Goal: Task Accomplishment & Management: Complete application form

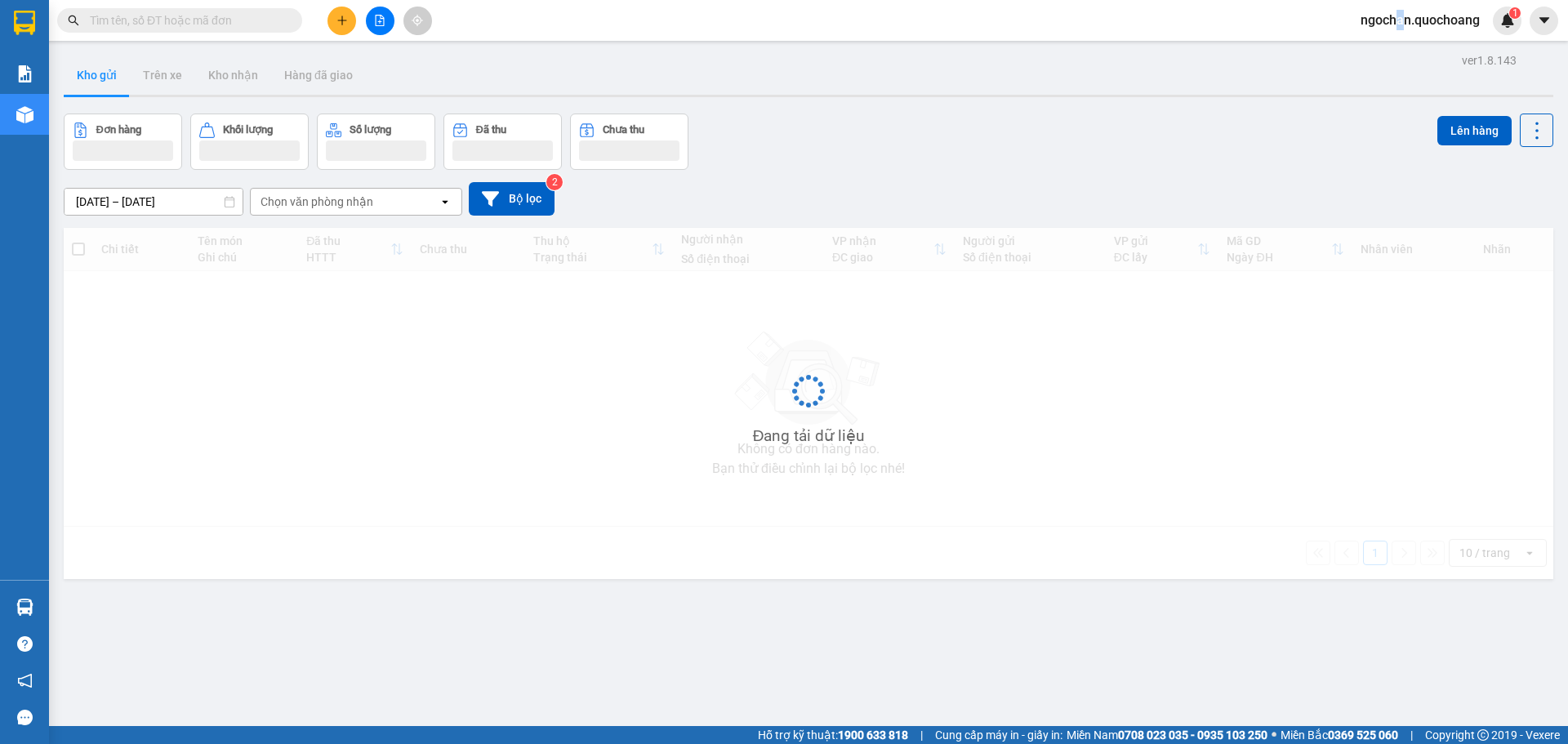
click at [1400, 16] on span "ngochan.quochoang" at bounding box center [1420, 20] width 145 height 21
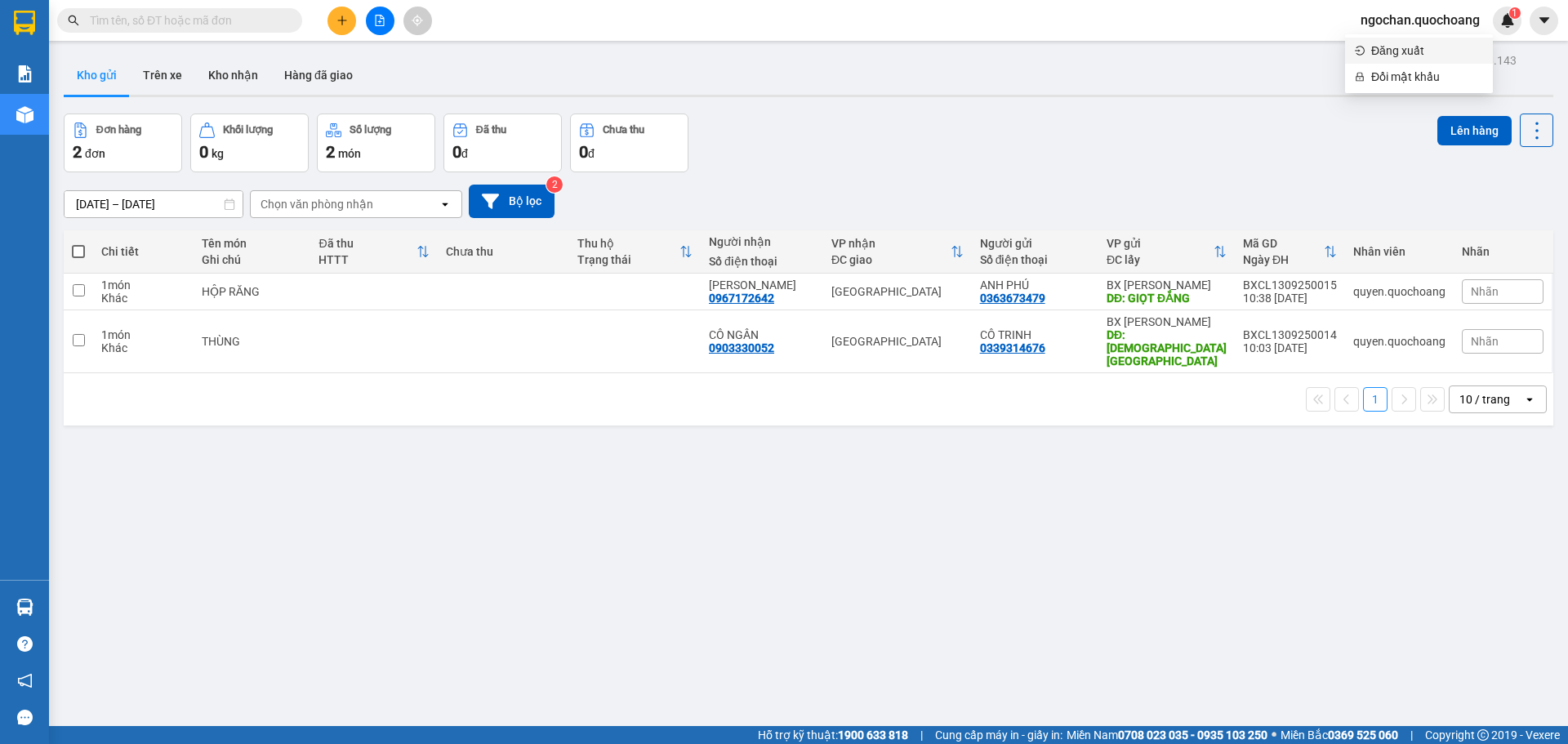
click at [1395, 53] on span "Đăng xuất" at bounding box center [1426, 50] width 112 height 18
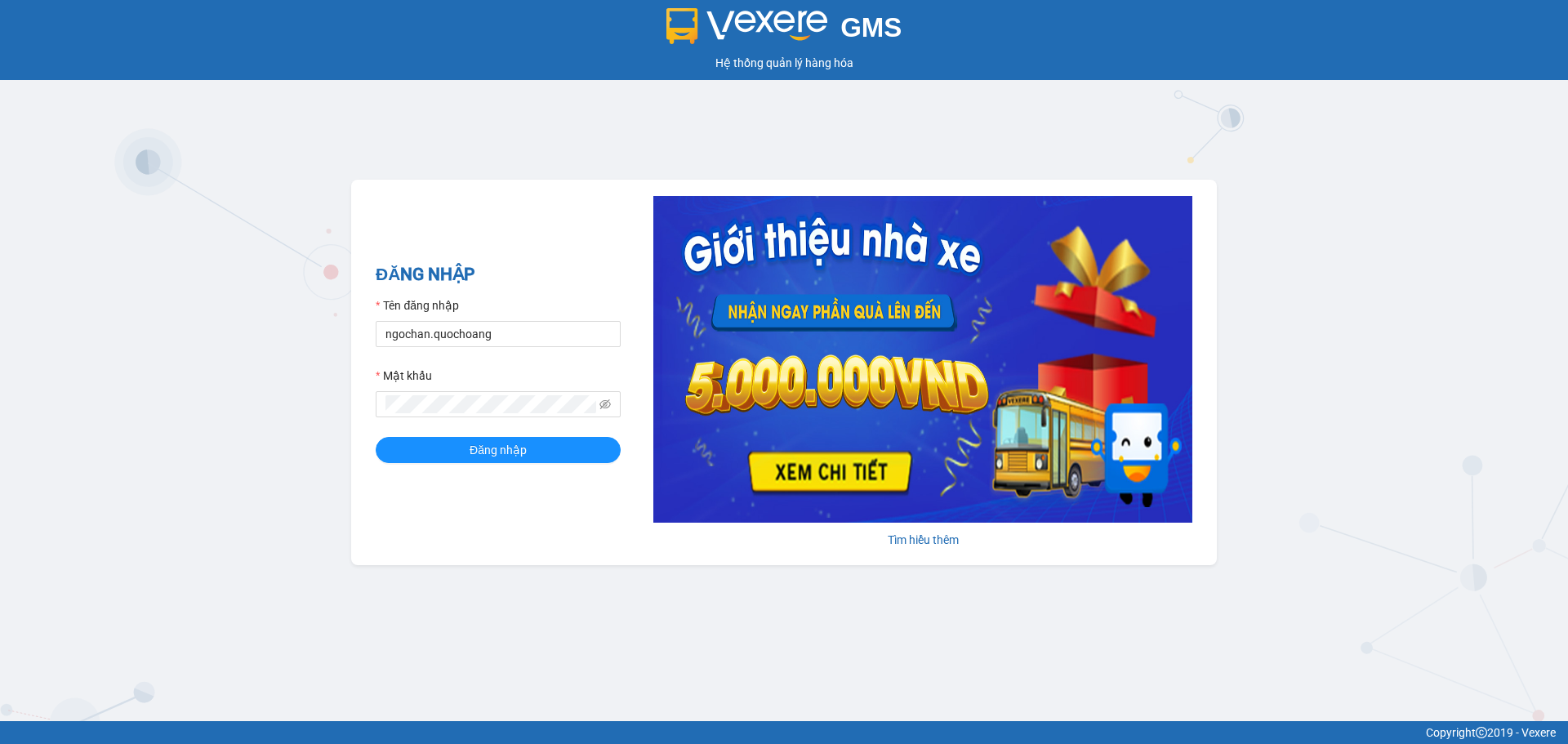
click at [568, 315] on div "Tên đăng nhập" at bounding box center [498, 309] width 245 height 24
click at [572, 351] on form "Tên đăng nhập ngochan.quochoang Mật khẩu Đăng nhập" at bounding box center [498, 380] width 245 height 167
click at [567, 336] on input "ngochan.quochoang" at bounding box center [498, 334] width 245 height 26
type input "vy.quochoang"
click at [538, 448] on button "Đăng nhập" at bounding box center [498, 450] width 245 height 26
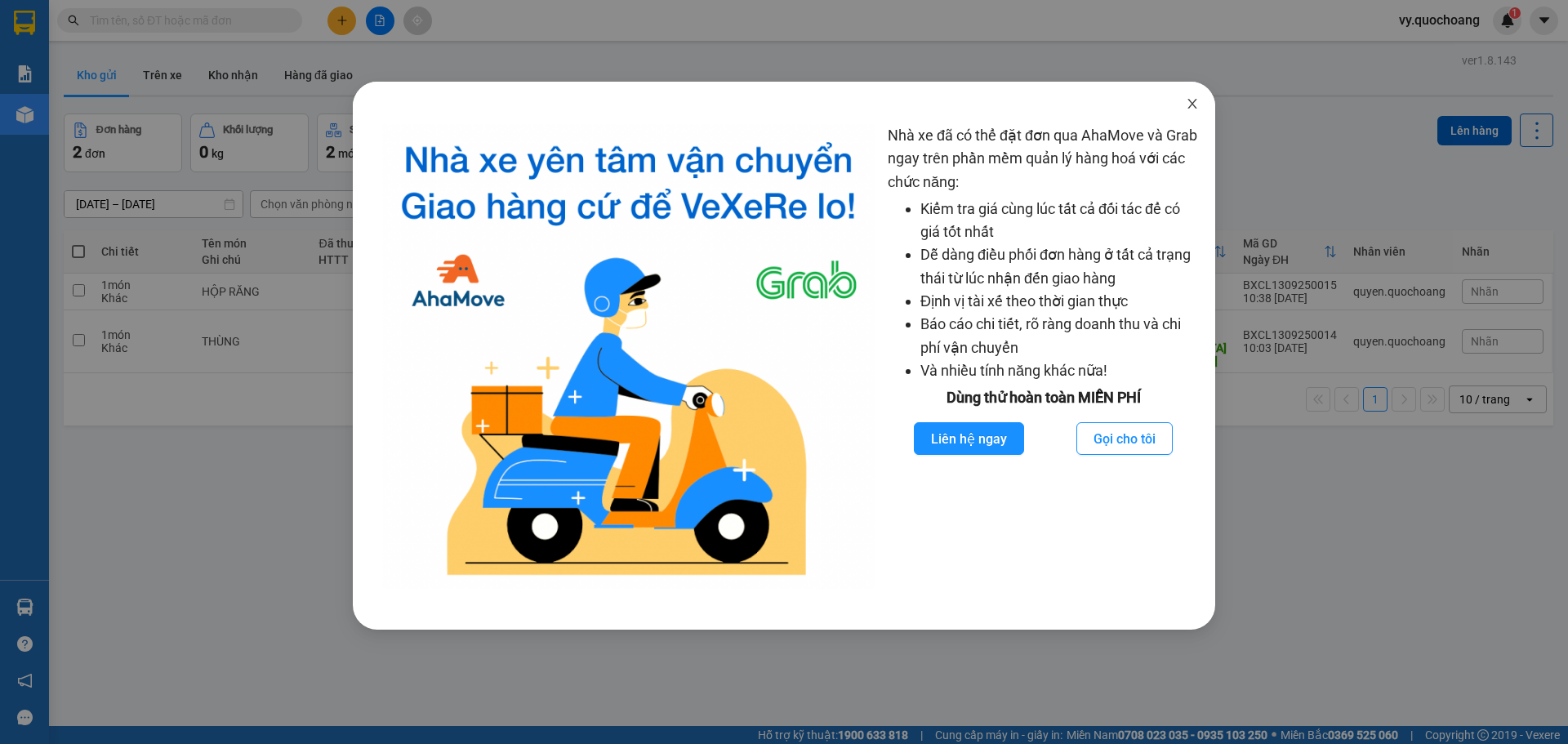
drag, startPoint x: 1189, startPoint y: 100, endPoint x: 520, endPoint y: 28, distance: 672.9
click at [1184, 103] on span "Close" at bounding box center [1192, 104] width 46 height 46
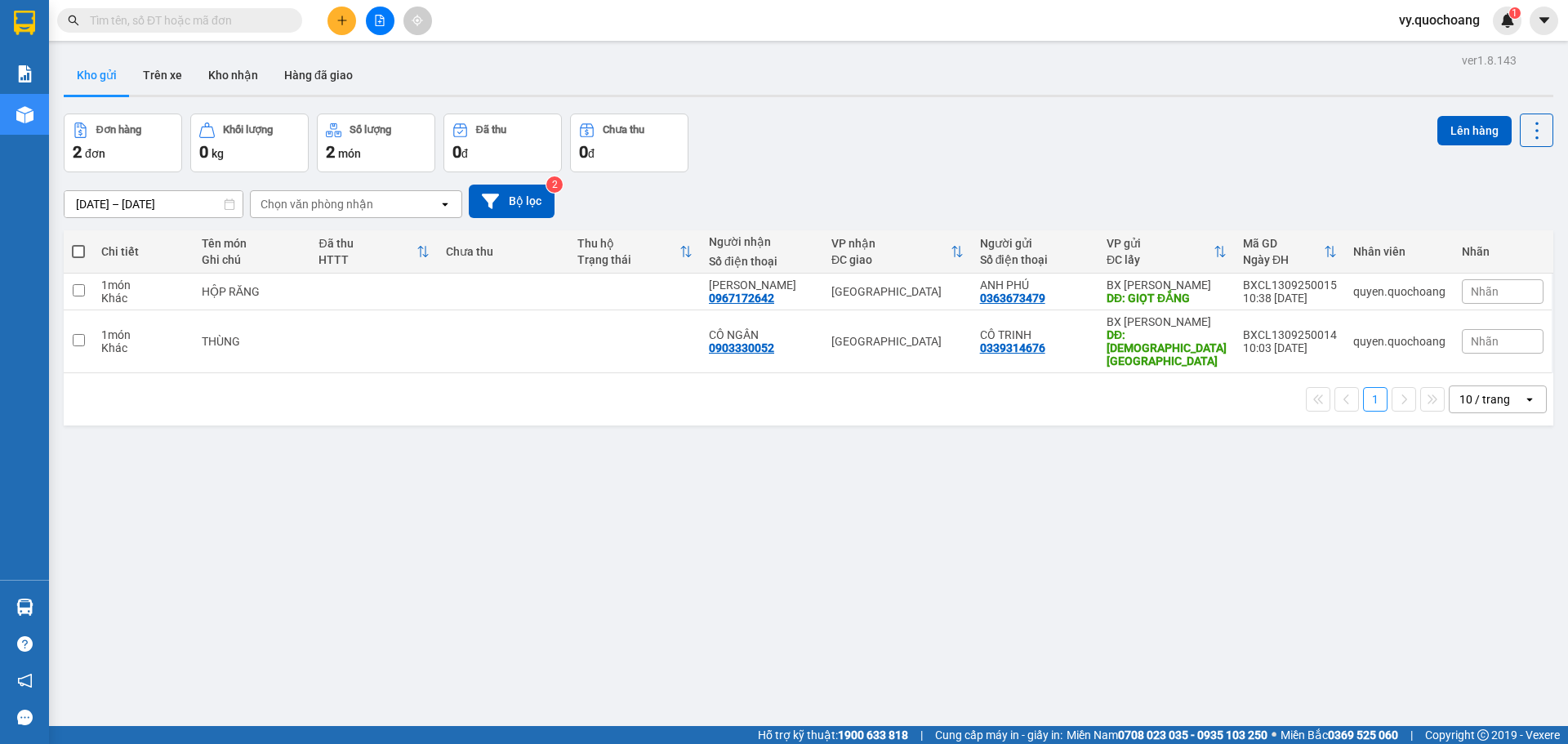
click at [326, 20] on div at bounding box center [380, 21] width 123 height 28
click at [339, 20] on icon "plus" at bounding box center [342, 21] width 11 height 11
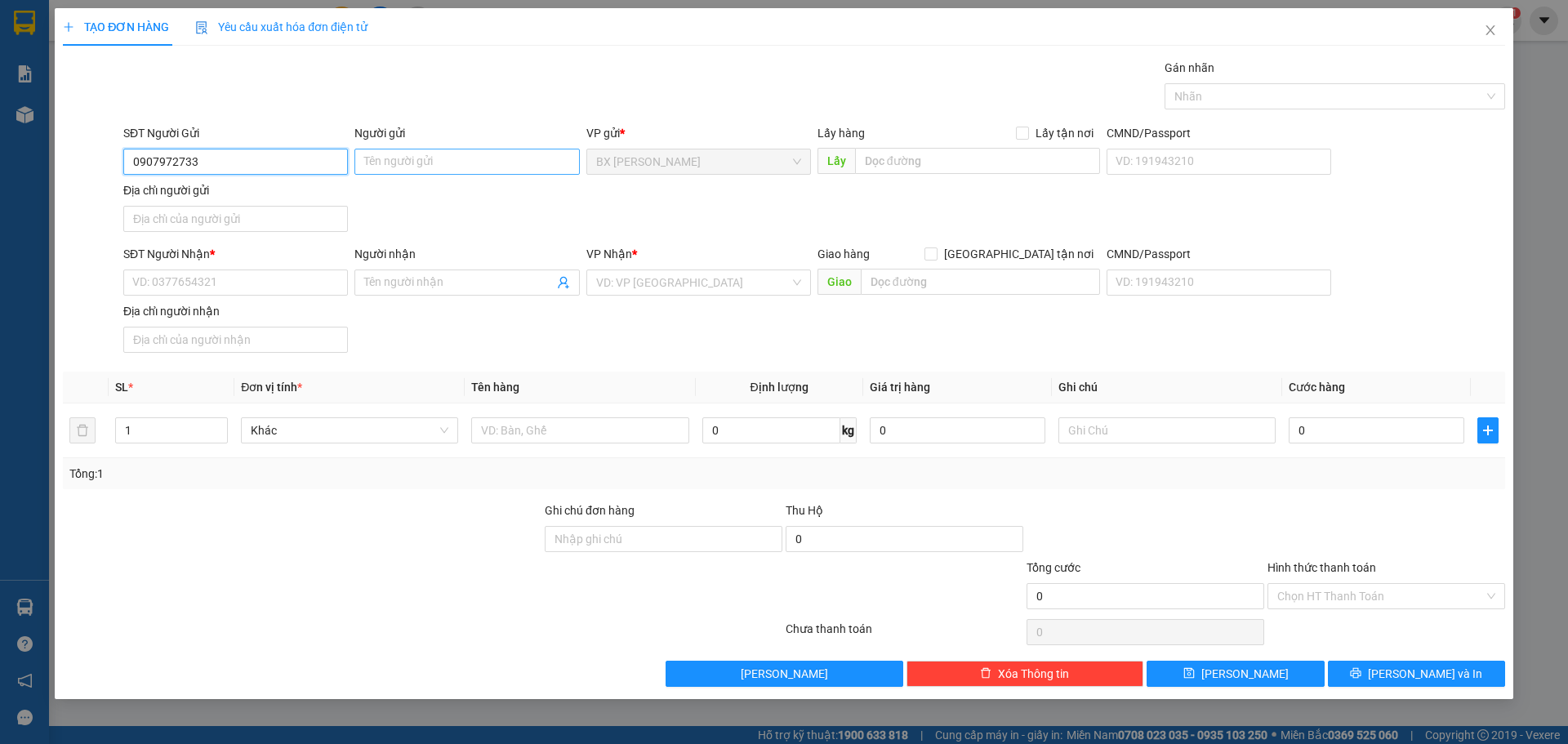
type input "0907972733"
click at [417, 159] on input "Người gửi" at bounding box center [466, 161] width 224 height 26
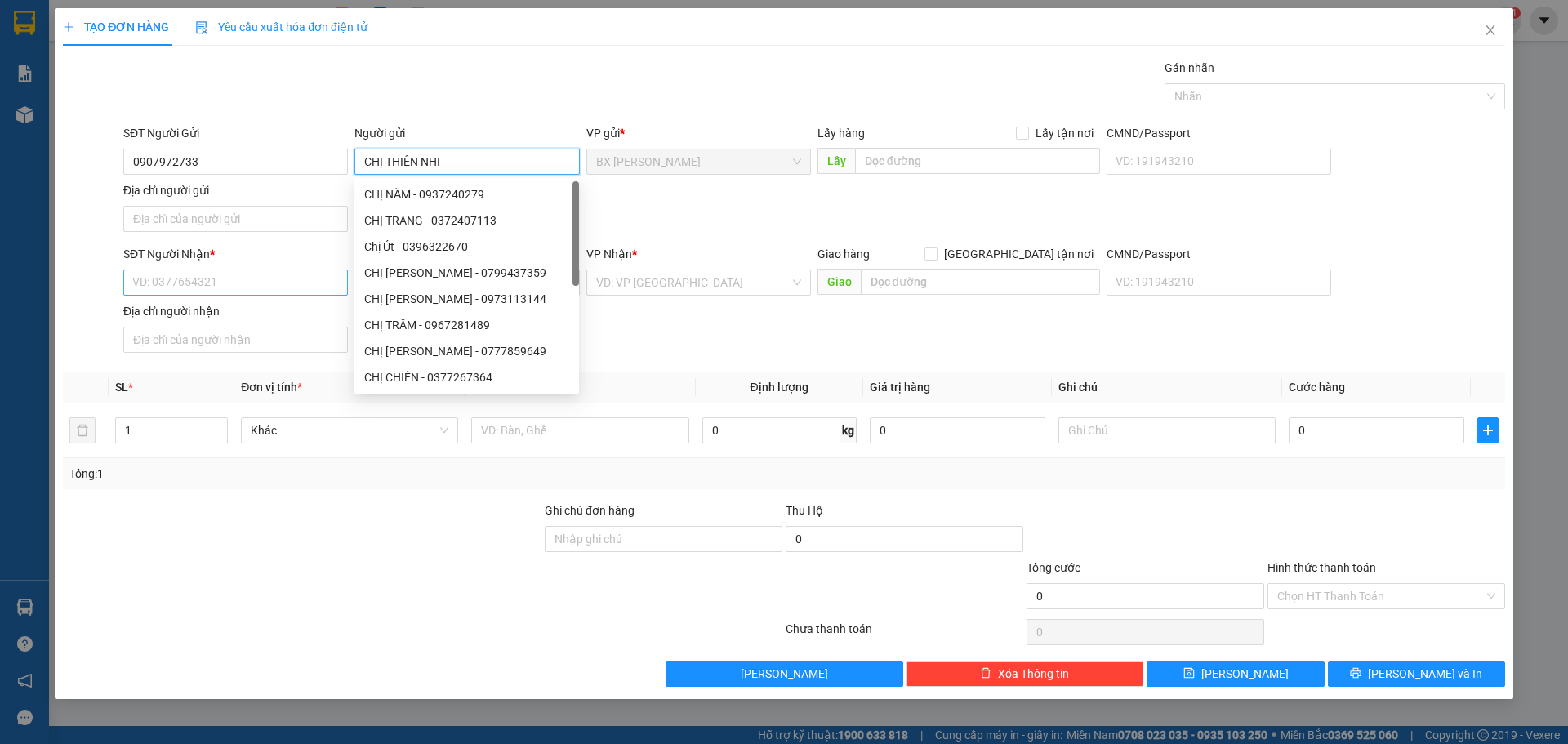
type input "CHỊ THIÊN NHI"
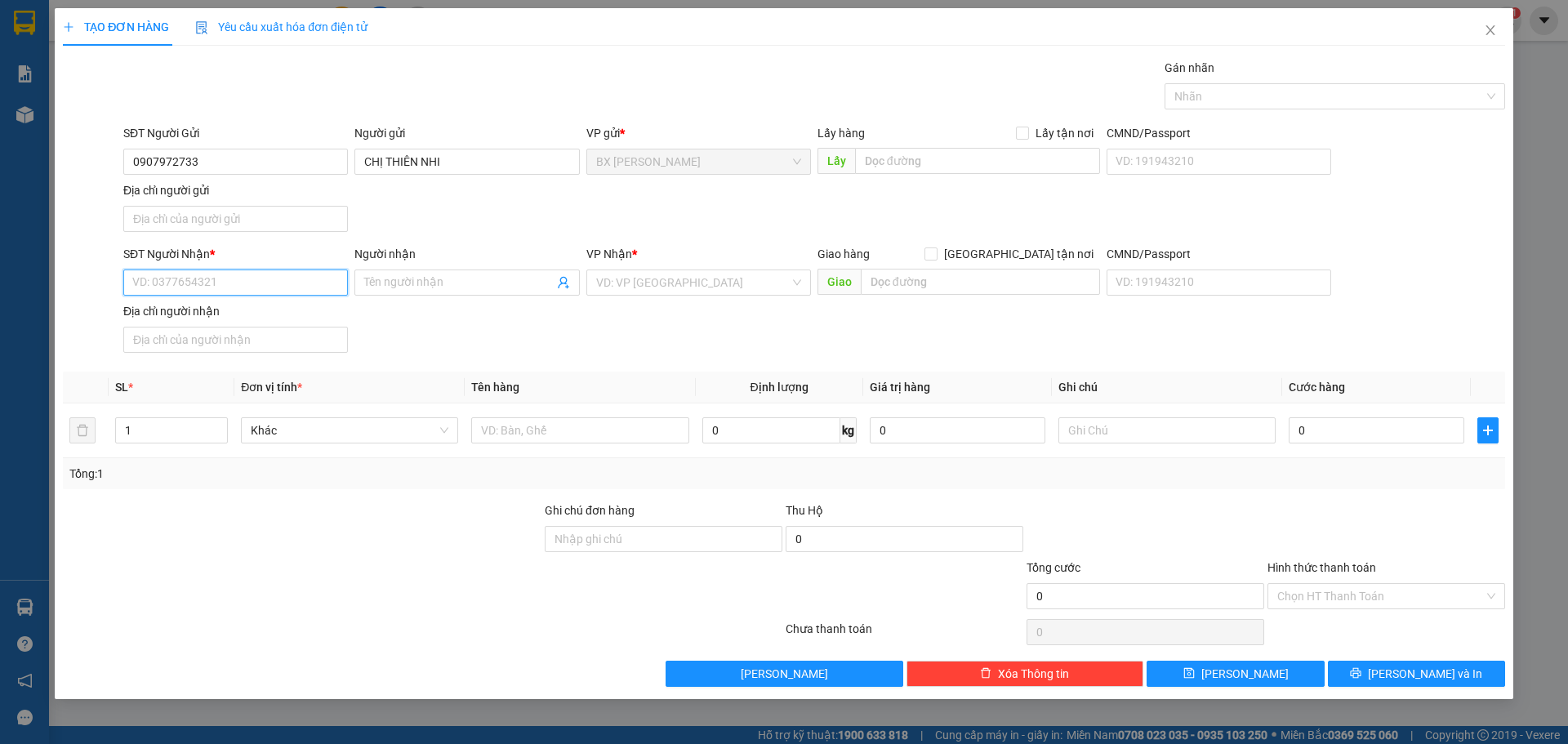
click at [269, 281] on input "SĐT Người Nhận *" at bounding box center [234, 282] width 224 height 26
type input "0932986424"
click at [272, 311] on div "0932986424 - THÙY DƯƠNG" at bounding box center [235, 315] width 205 height 18
type input "THÙY DƯƠNG"
type input "0932986424"
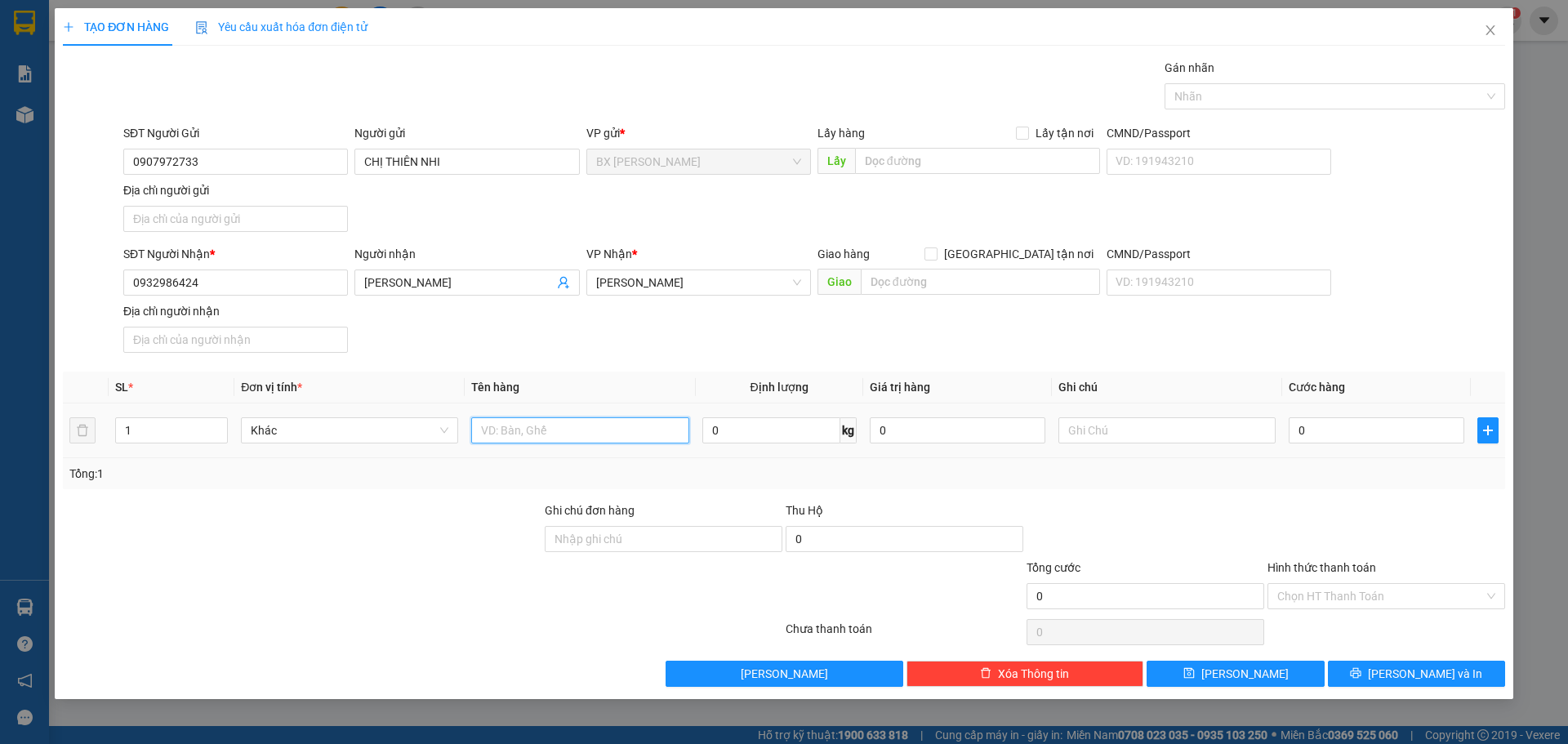
click at [653, 442] on input "text" at bounding box center [580, 431] width 218 height 26
type input "THÙNG"
drag, startPoint x: 609, startPoint y: 436, endPoint x: 332, endPoint y: 407, distance: 278.5
click at [366, 418] on tr "1 Khác THÙNG 0 kg 0 0" at bounding box center [784, 431] width 1442 height 54
type input "BAO"
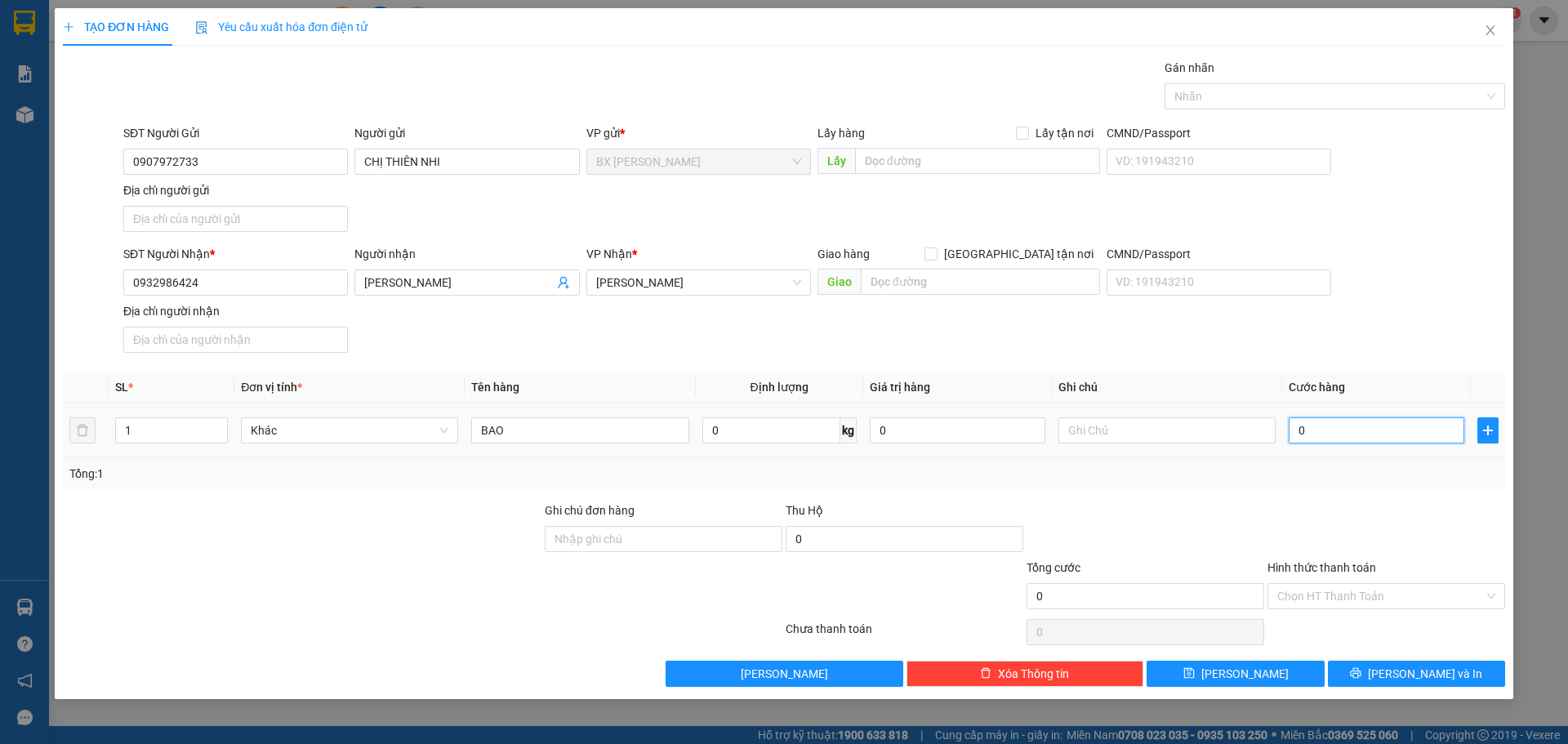
click at [1337, 432] on input "0" at bounding box center [1376, 431] width 175 height 26
type input "4"
type input "40"
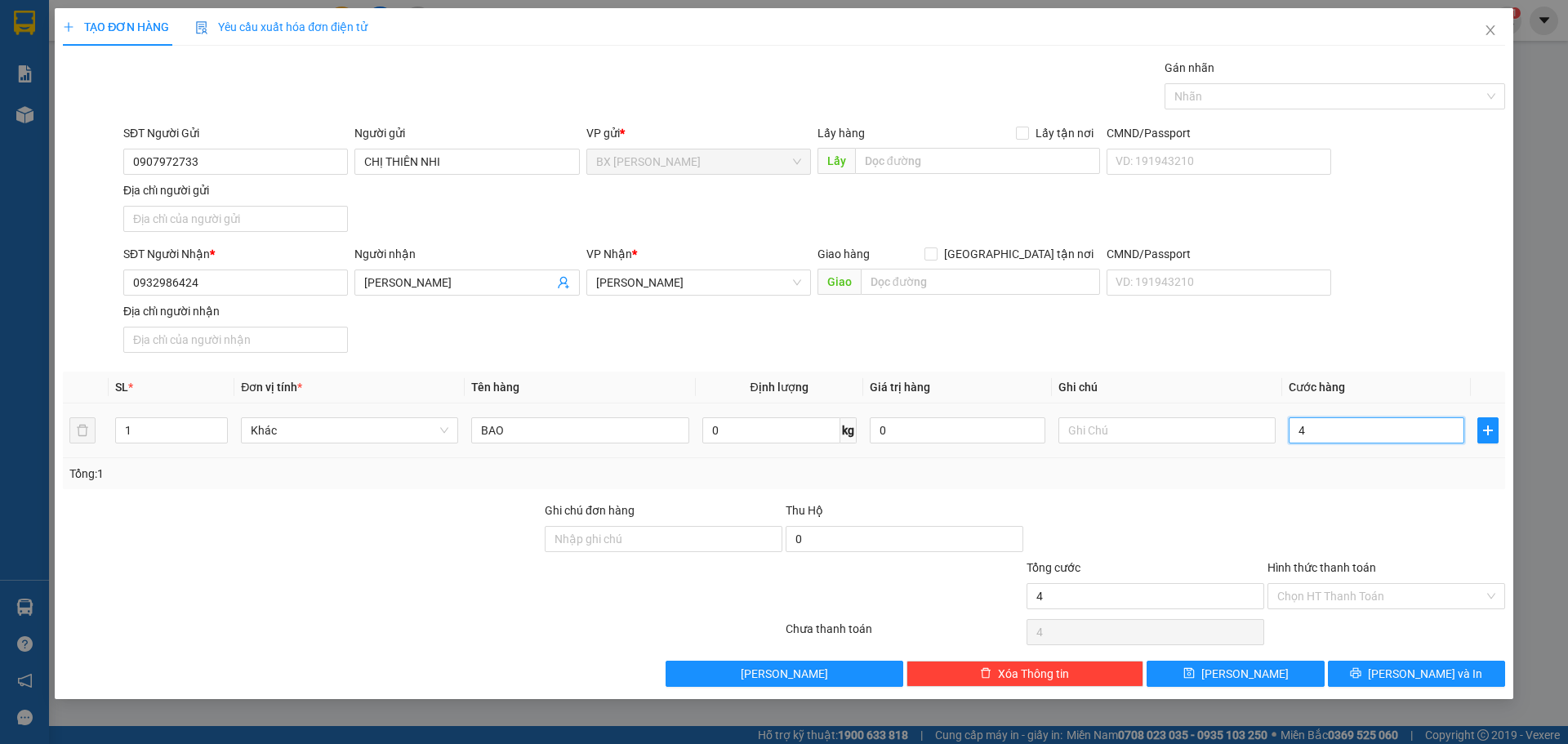
type input "40"
type input "40.000"
click at [1402, 554] on div at bounding box center [1386, 530] width 241 height 57
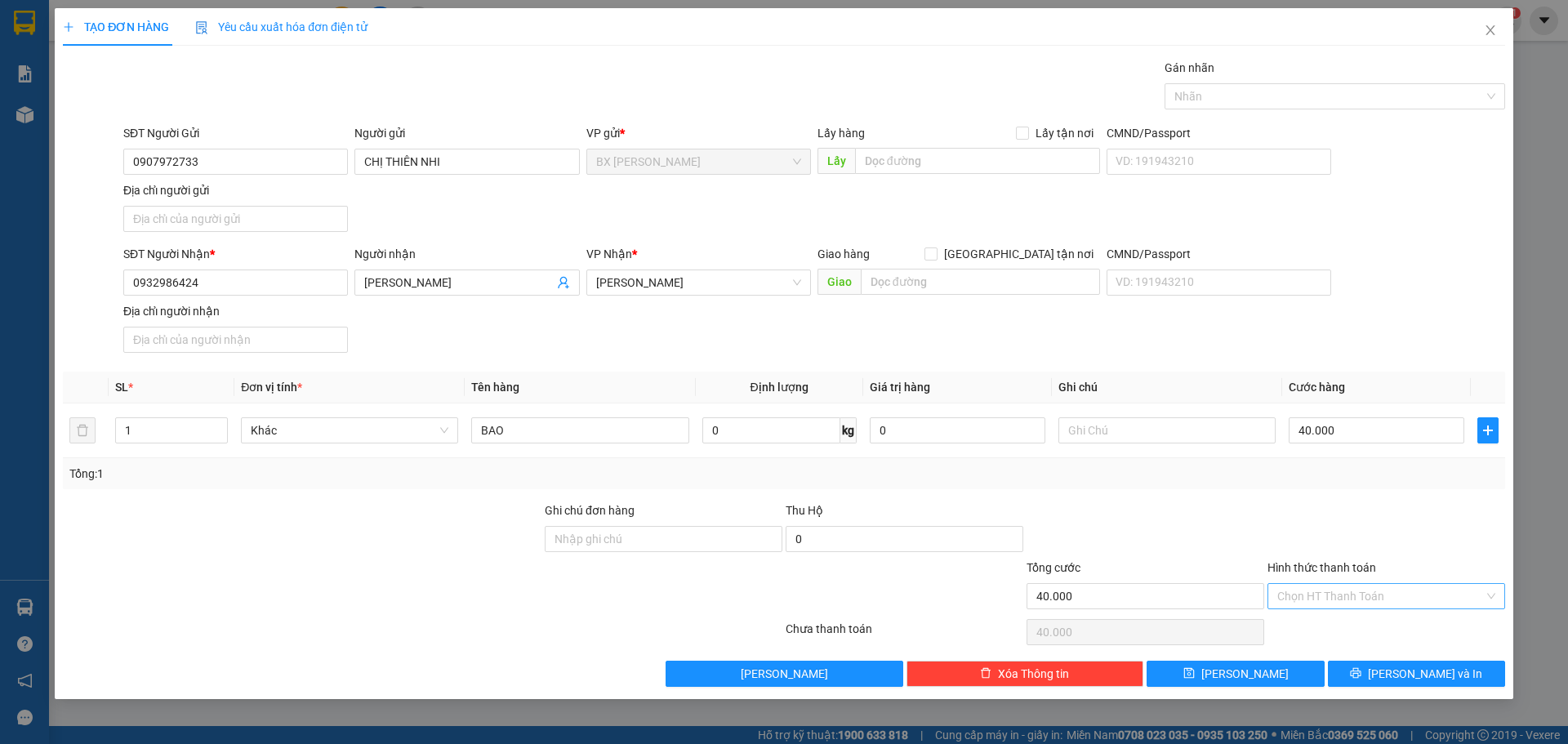
click at [1401, 586] on input "Hình thức thanh toán" at bounding box center [1380, 597] width 206 height 24
click at [1389, 632] on div "Tại văn phòng" at bounding box center [1386, 629] width 219 height 18
type input "0"
click at [1388, 665] on button "Lưu và In" at bounding box center [1416, 675] width 177 height 26
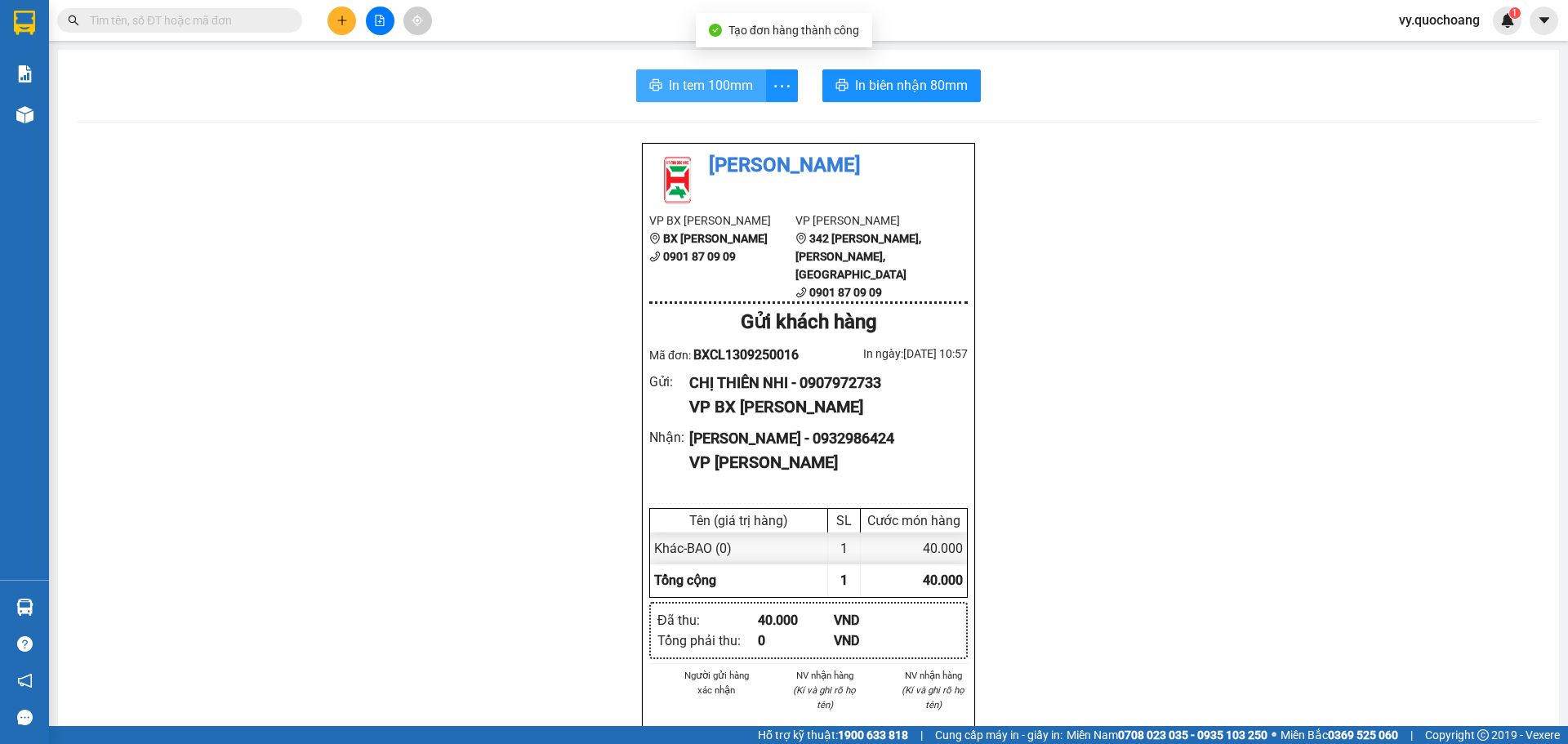
click at [705, 88] on span "In tem 100mm" at bounding box center [711, 85] width 84 height 21
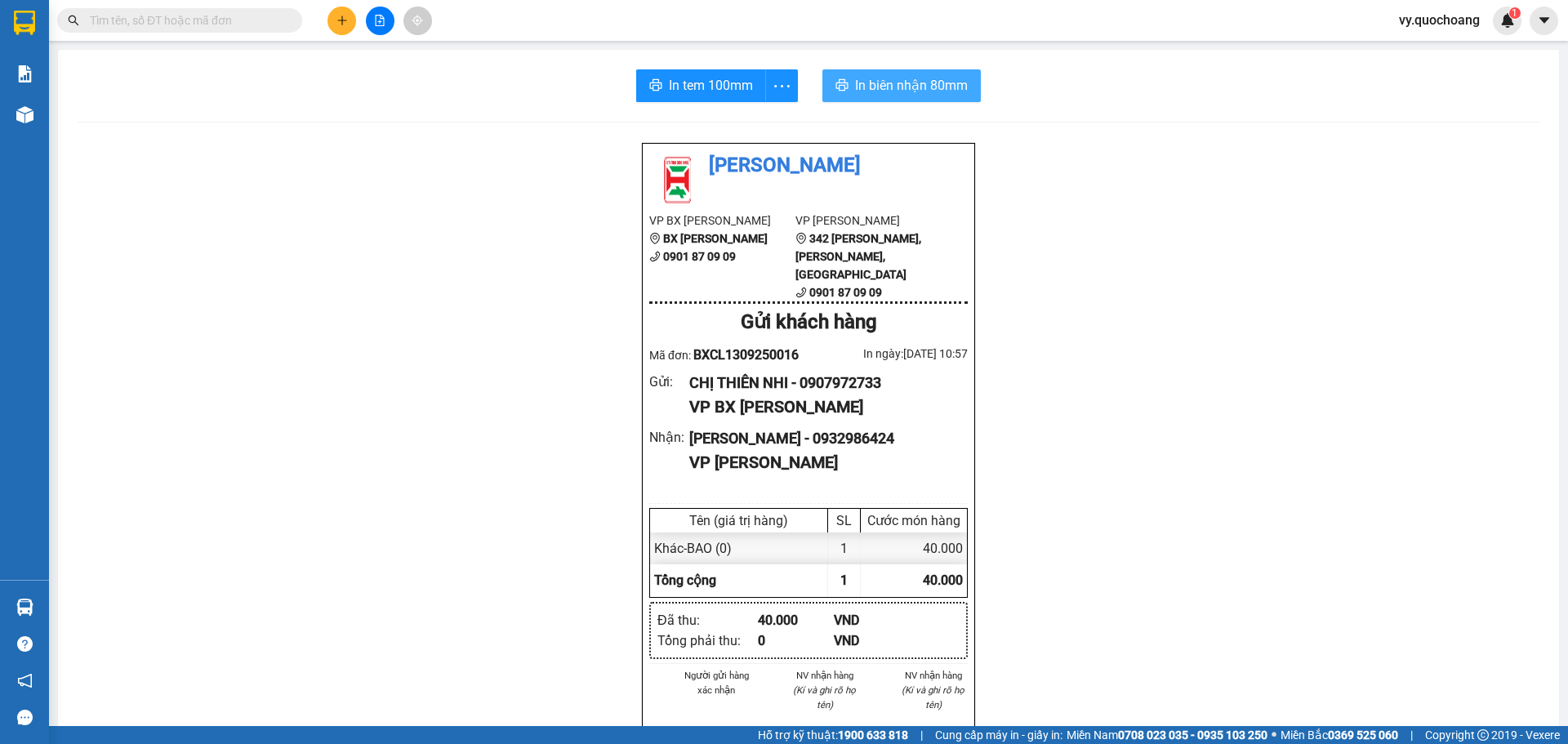
click at [908, 84] on span "In biên nhận 80mm" at bounding box center [912, 85] width 113 height 21
